Goal: Transaction & Acquisition: Purchase product/service

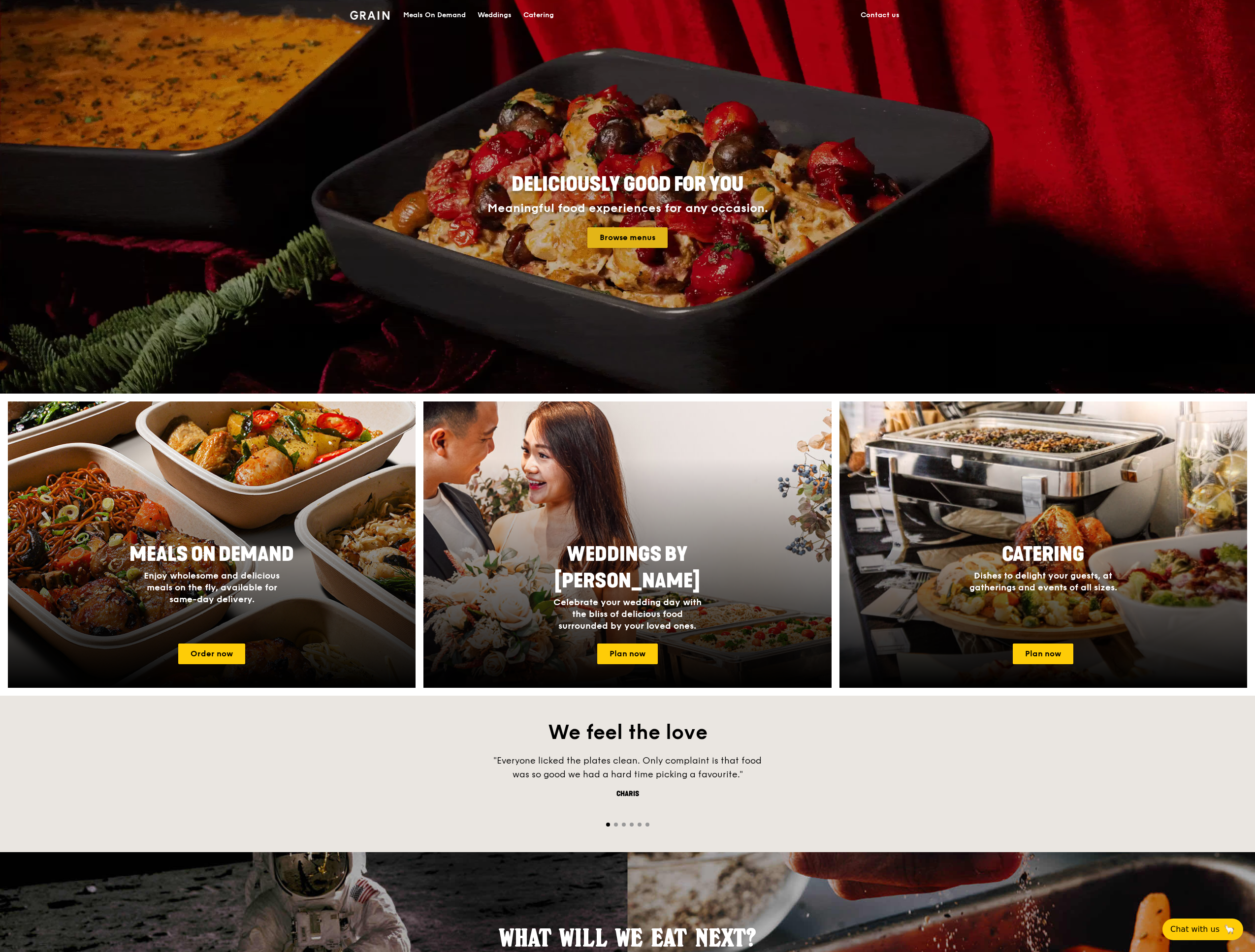
click at [643, 236] on link "Browse menus" at bounding box center [628, 238] width 81 height 21
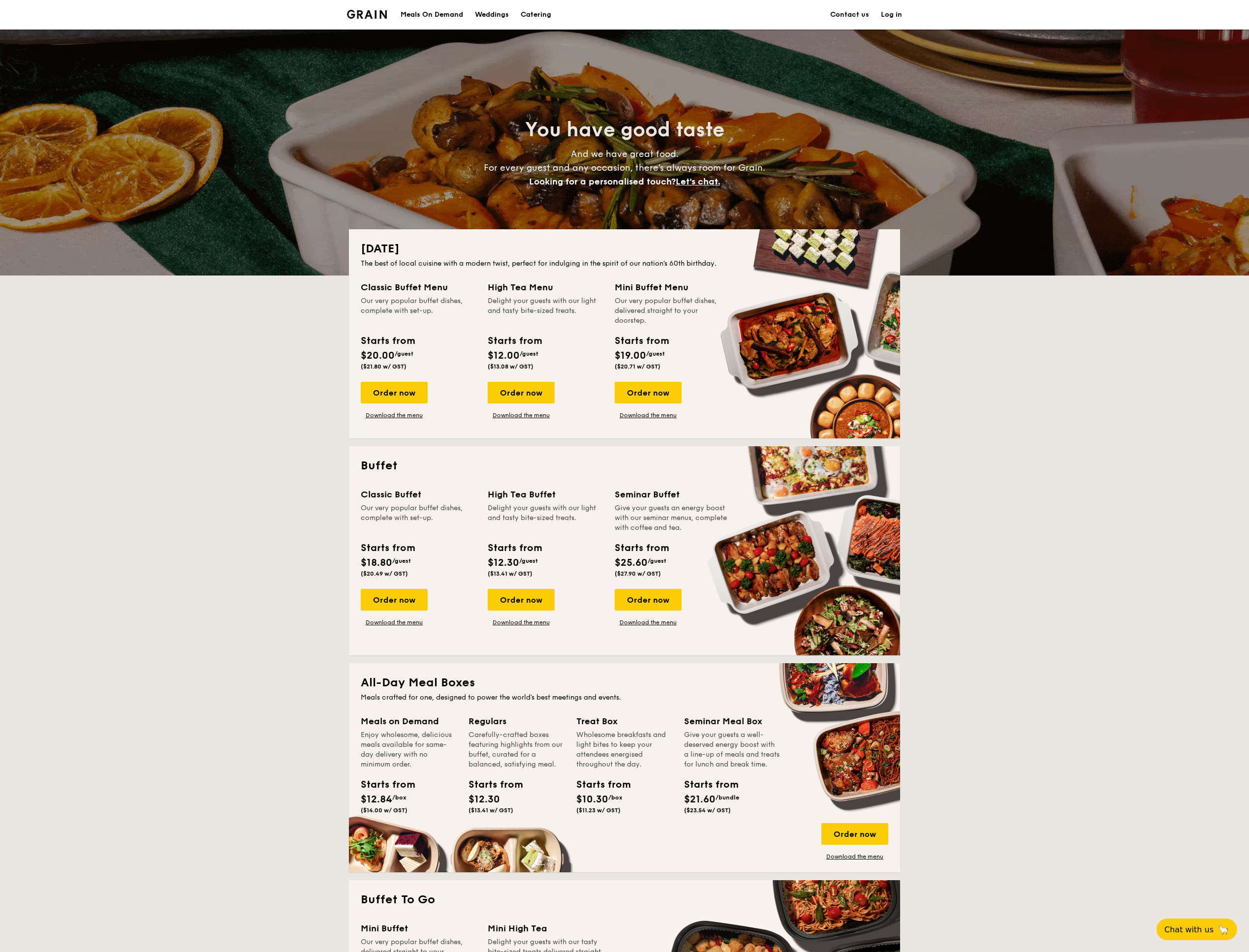
click at [431, 12] on div "Meals On Demand" at bounding box center [432, 15] width 62 height 30
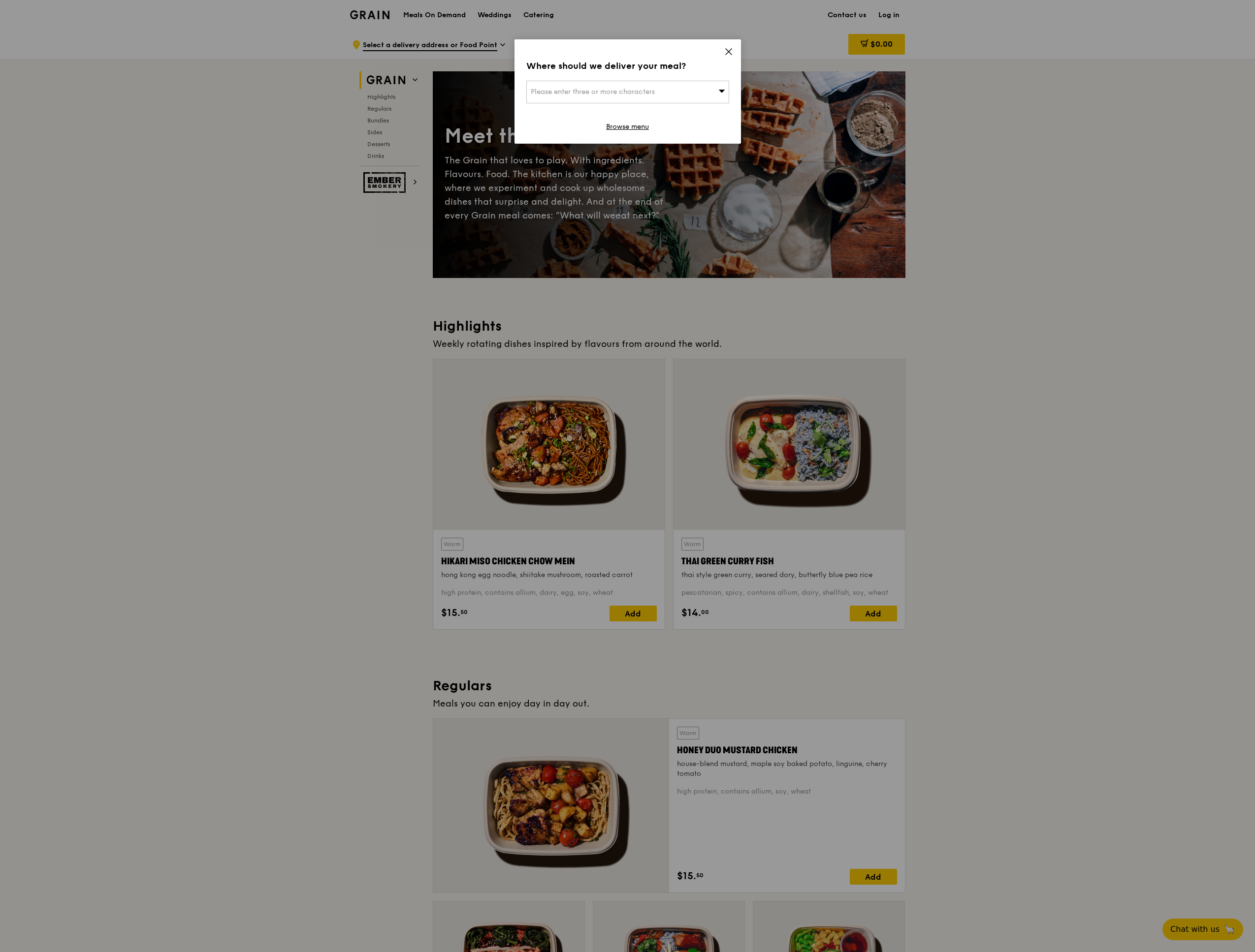
click at [731, 53] on icon at bounding box center [729, 51] width 9 height 9
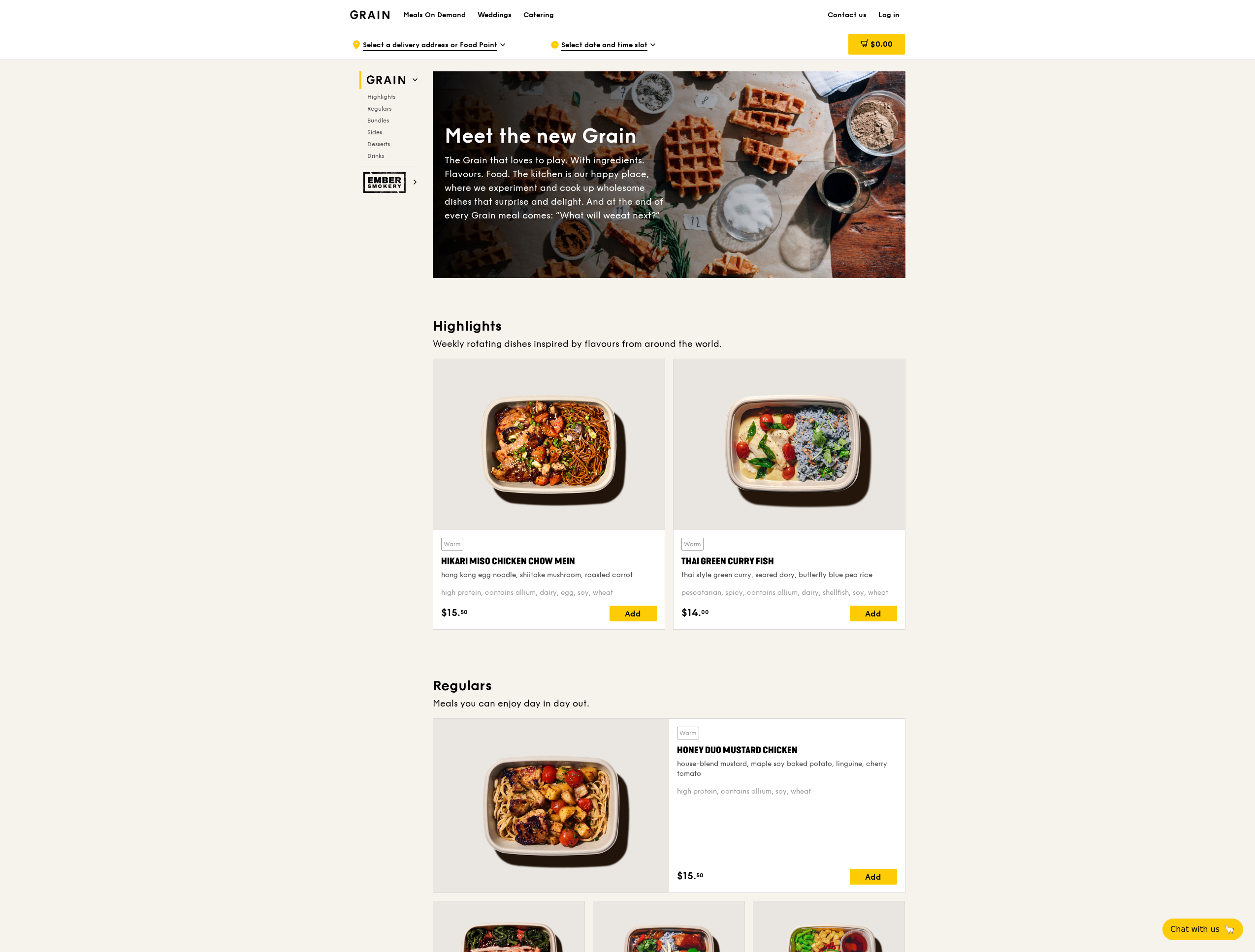
click at [498, 13] on div "Weddings" at bounding box center [494, 16] width 34 height 30
